Goal: Transaction & Acquisition: Purchase product/service

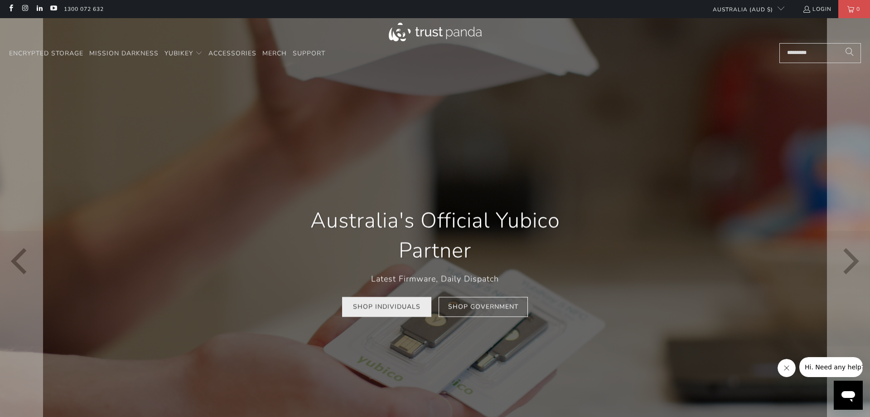
click at [385, 306] on link "Shop Individuals" at bounding box center [386, 306] width 89 height 20
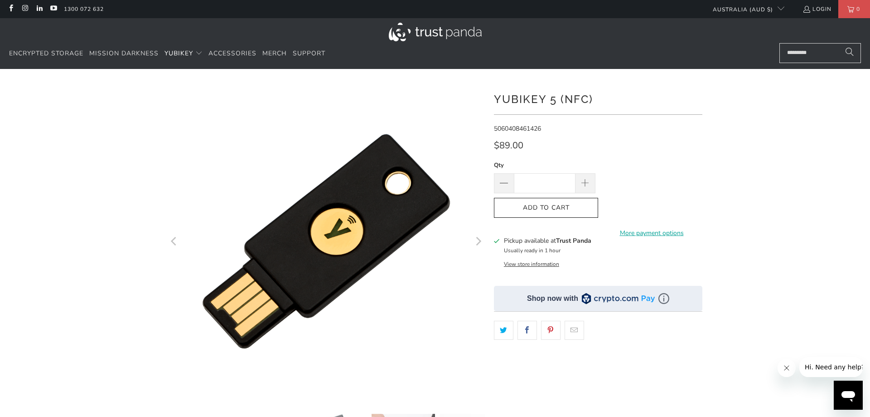
click at [570, 81] on div at bounding box center [435, 76] width 870 height 14
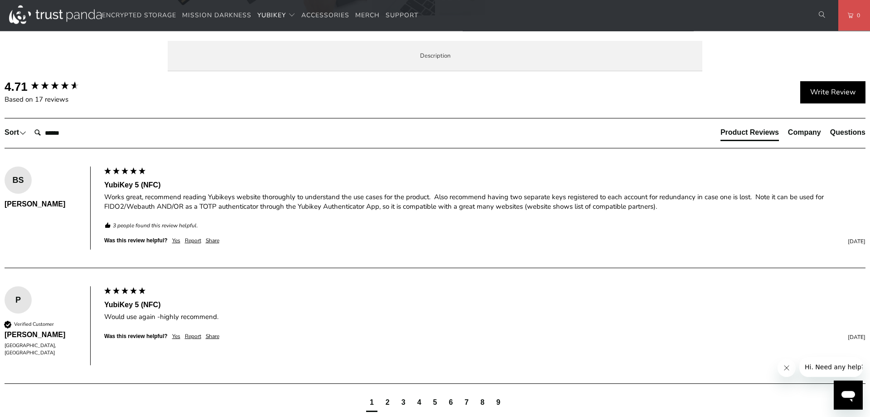
scroll to position [462, 0]
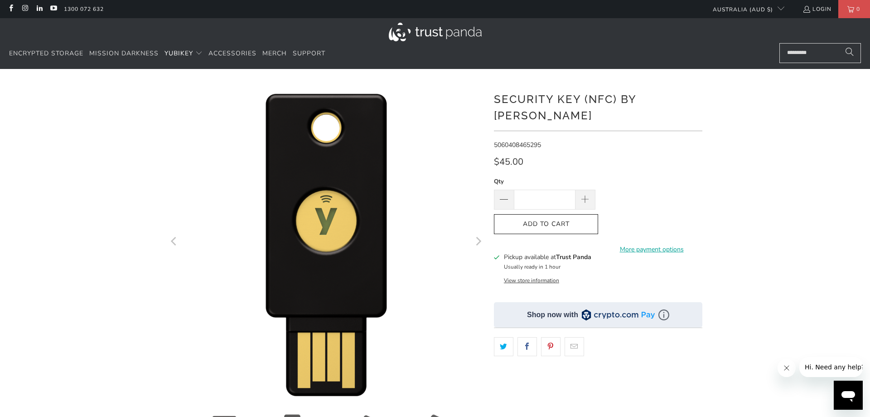
click at [553, 80] on div at bounding box center [435, 76] width 870 height 14
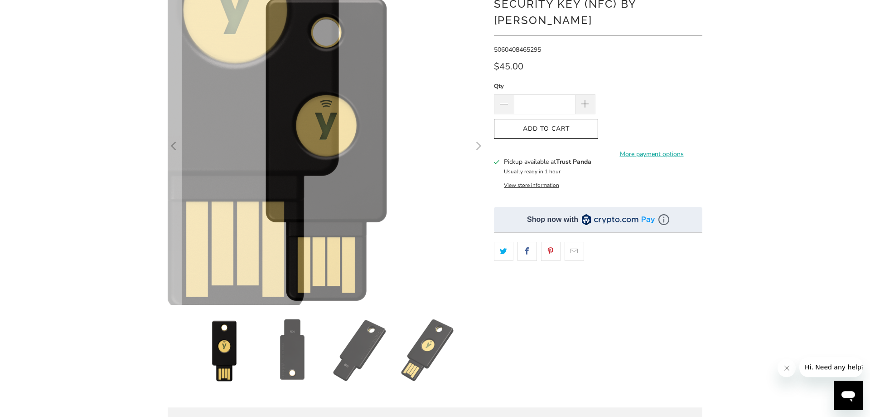
scroll to position [231, 0]
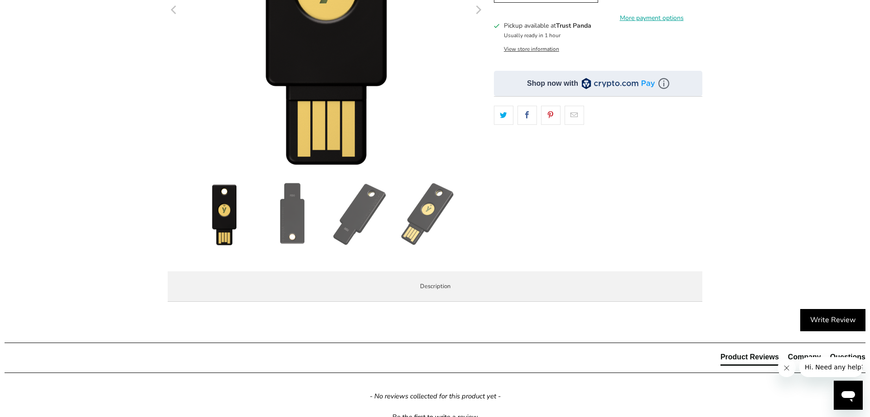
click at [434, 231] on img at bounding box center [428, 213] width 63 height 63
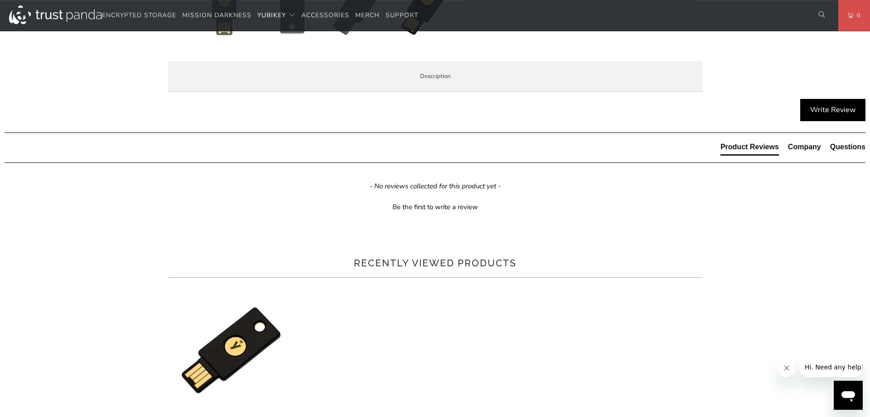
scroll to position [462, 0]
